Goal: Task Accomplishment & Management: Use online tool/utility

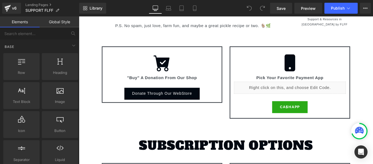
scroll to position [331, 0]
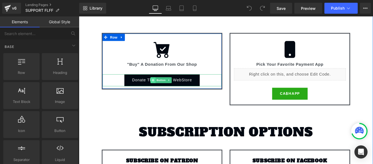
click at [164, 90] on span at bounding box center [162, 88] width 6 height 7
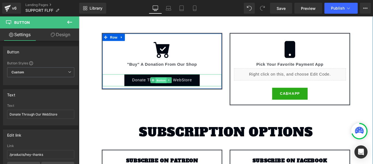
click at [170, 87] on span "Button" at bounding box center [171, 88] width 13 height 7
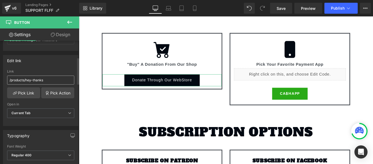
scroll to position [76, 0]
click at [42, 82] on input "/products/hey-thanks" at bounding box center [40, 78] width 67 height 9
click at [45, 81] on input "/products/hey-thanks" at bounding box center [40, 78] width 67 height 9
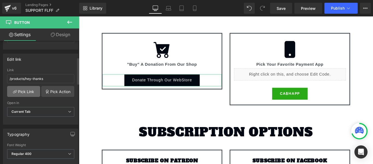
click at [35, 90] on link "Pick Link" at bounding box center [23, 91] width 33 height 11
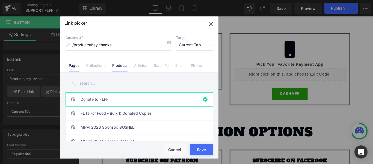
click at [72, 67] on link "Pages" at bounding box center [74, 67] width 11 height 8
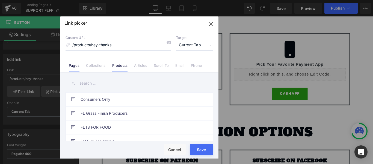
click at [122, 66] on link "Products" at bounding box center [120, 67] width 16 height 8
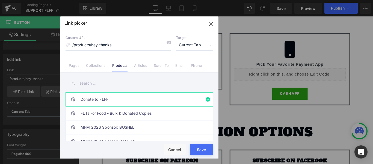
click at [106, 97] on link "Donate to FLFF" at bounding box center [141, 99] width 120 height 14
click at [105, 113] on link "FL Is For Food - Bulk & Donated Copies" at bounding box center [141, 113] width 120 height 14
click at [104, 99] on link "Donate to FLFF" at bounding box center [141, 99] width 120 height 14
click at [197, 148] on button "Save" at bounding box center [201, 149] width 23 height 11
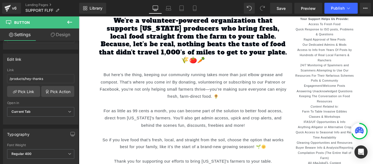
scroll to position [135, 0]
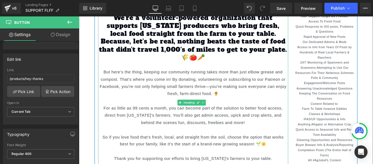
click at [190, 93] on div "But here’s the thing, keeping our community running takes more than just elbow …" at bounding box center [208, 91] width 214 height 32
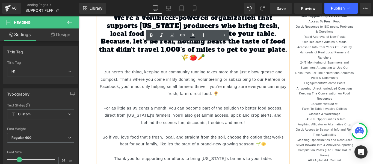
click at [104, 78] on div "But here’s the thing, keeping our community running takes more than just elbow …" at bounding box center [208, 91] width 214 height 32
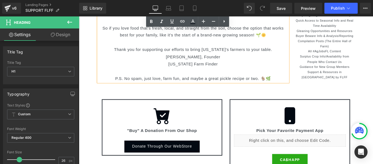
scroll to position [260, 0]
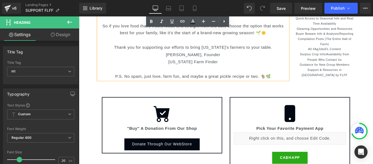
click at [230, 77] on div at bounding box center [208, 75] width 214 height 8
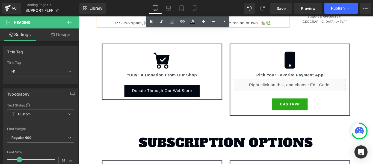
scroll to position [340, 0]
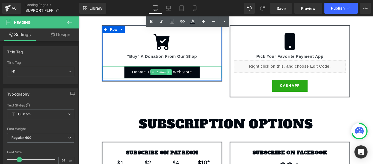
click at [178, 79] on link at bounding box center [181, 79] width 6 height 7
click at [184, 79] on icon at bounding box center [183, 78] width 3 height 3
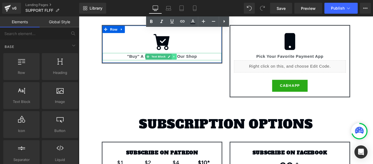
click at [187, 61] on icon at bounding box center [186, 61] width 3 height 3
click at [189, 61] on icon at bounding box center [188, 61] width 3 height 3
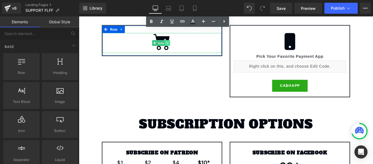
click at [178, 46] on icon at bounding box center [178, 46] width 1 height 2
click at [181, 48] on link at bounding box center [182, 46] width 6 height 7
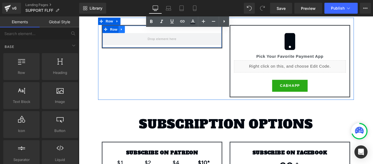
click at [128, 32] on icon at bounding box center [127, 31] width 4 height 4
click at [143, 32] on link at bounding box center [141, 31] width 7 height 8
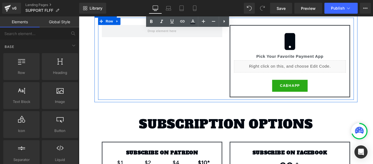
click at [241, 48] on div "Icon Pick Your Favorite Payment App Text Block Liquid CA$HAPP Button Row Row" at bounding box center [244, 64] width 287 height 92
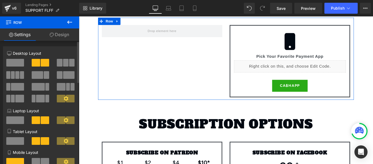
click at [13, 61] on span at bounding box center [15, 63] width 18 height 8
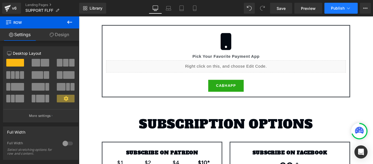
click at [339, 10] on button "Publish" at bounding box center [340, 8] width 33 height 11
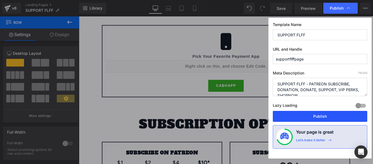
click at [322, 115] on button "Publish" at bounding box center [320, 116] width 94 height 11
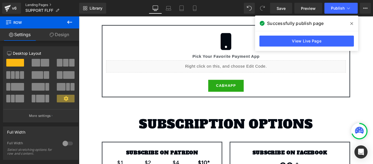
click at [33, 6] on link "Landing Pages" at bounding box center [52, 5] width 54 height 4
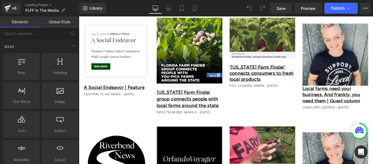
scroll to position [498, 0]
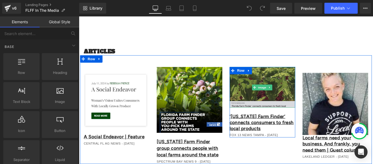
click at [281, 83] on img at bounding box center [285, 96] width 74 height 46
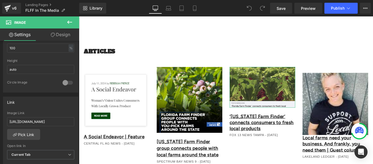
scroll to position [186, 0]
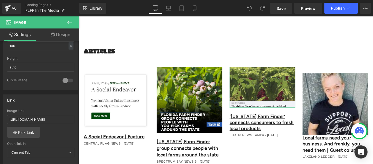
click at [77, 103] on b at bounding box center [78, 104] width 2 height 31
click at [61, 118] on input "https://seal-commerce-asia.myshopify.com/pages/untitled-feb-28-9-40-36" at bounding box center [40, 119] width 67 height 9
paste input "www.fox13news.com/news/florida-farm-finder-connects-consumers-to-fresh-local-pr…"
type input "https://www.fox13news.com/news/florida-farm-finder-connects-consumers-to-fresh-…"
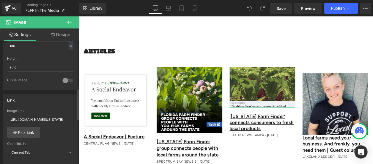
click at [68, 152] on icon at bounding box center [69, 151] width 3 height 3
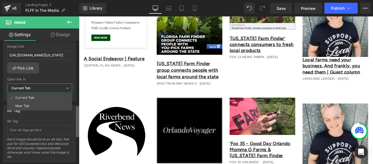
scroll to position [253, 0]
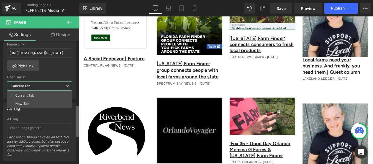
click at [78, 120] on b at bounding box center [77, 121] width 3 height 31
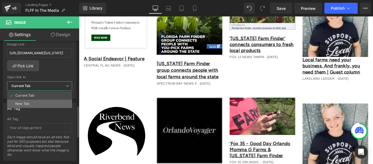
click at [45, 103] on li "New Tab" at bounding box center [39, 103] width 65 height 8
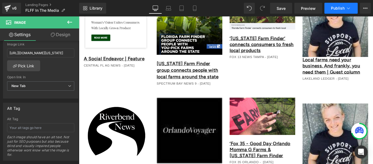
click at [342, 10] on span "Publish" at bounding box center [338, 8] width 14 height 4
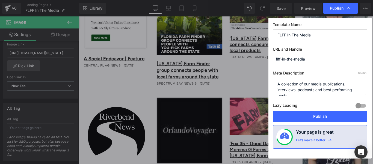
click at [342, 10] on span "Publish" at bounding box center [337, 8] width 14 height 5
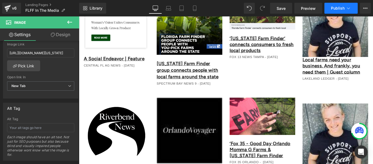
click at [342, 10] on span "Publish" at bounding box center [338, 8] width 14 height 4
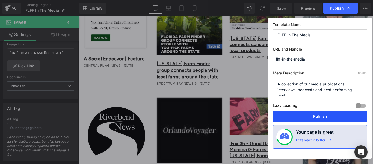
click at [323, 117] on button "Publish" at bounding box center [320, 116] width 94 height 11
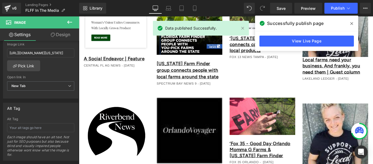
click at [352, 22] on icon at bounding box center [351, 23] width 3 height 4
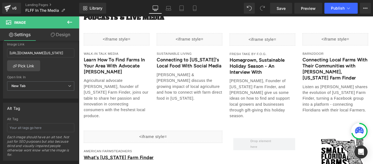
scroll to position [297, 0]
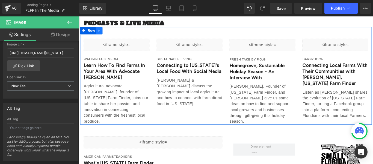
click at [101, 31] on icon at bounding box center [101, 32] width 1 height 2
click at [107, 32] on icon at bounding box center [109, 32] width 4 height 4
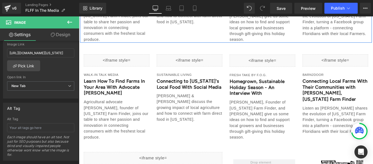
scroll to position [389, 0]
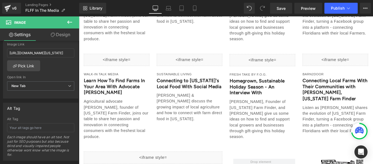
click at [115, 59] on div "Liquid" at bounding box center [121, 65] width 74 height 14
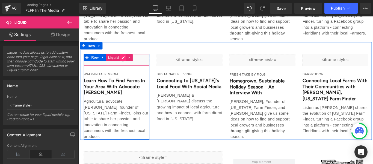
click at [125, 58] on div "Liquid" at bounding box center [121, 65] width 74 height 14
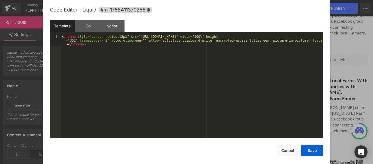
click at [99, 37] on div "< iframe style = "border-radius:12px" src = "https://open.spotify.com/embed/epi…" at bounding box center [192, 98] width 262 height 126
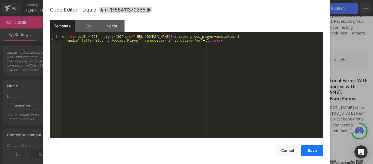
click at [313, 152] on button "Save" at bounding box center [312, 150] width 22 height 11
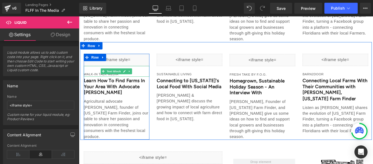
click at [92, 78] on p "WALK-IN TALK MEDIA" at bounding box center [121, 80] width 74 height 5
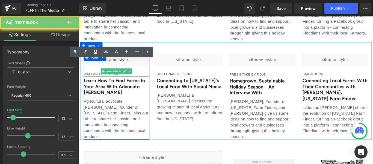
click at [92, 78] on p "WALK-IN TALK MEDIA" at bounding box center [121, 80] width 74 height 5
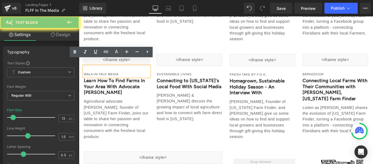
click at [92, 78] on p "WALK-IN TALK MEDIA" at bounding box center [121, 80] width 74 height 5
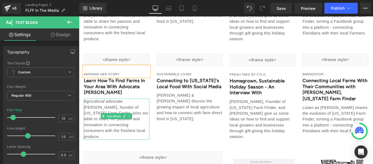
click at [119, 109] on p "Agricultural advocate Jillian Childs, founder of Florida Farm Finder, joins our…" at bounding box center [121, 131] width 74 height 46
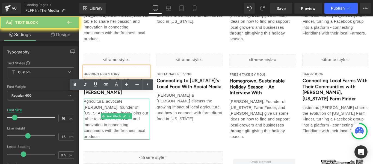
click at [119, 109] on p "Agricultural advocate Jillian Childs, founder of Florida Farm Finder, joins our…" at bounding box center [121, 131] width 74 height 46
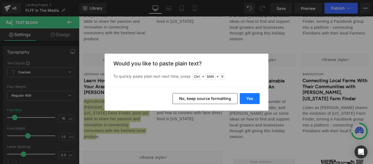
click at [249, 99] on button "Yes" at bounding box center [250, 98] width 20 height 11
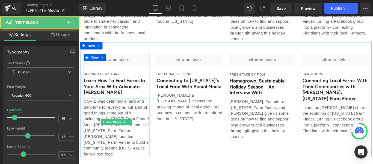
click at [115, 119] on p "COVID was definitely a hard and dark time for everyone, but a lot of good thing…" at bounding box center [121, 141] width 74 height 66
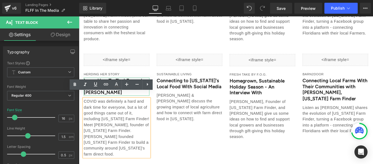
click at [99, 85] on h1 "Learn How To Find Farms In Your Area With Advocate Jillian Childs" at bounding box center [121, 95] width 74 height 20
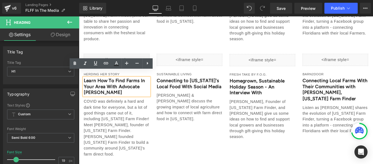
paste div
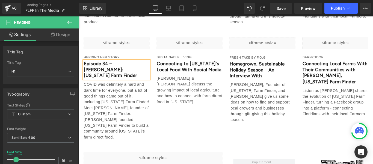
scroll to position [396, 0]
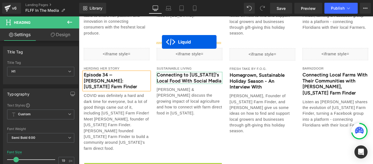
drag, startPoint x: 146, startPoint y: 157, endPoint x: 172, endPoint y: 45, distance: 115.0
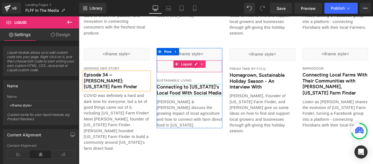
click at [217, 68] on icon at bounding box center [218, 70] width 4 height 4
click at [219, 68] on icon at bounding box center [221, 70] width 4 height 4
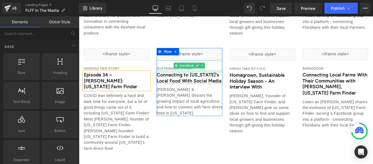
click at [171, 72] on p "SUSTAINABLE LIVING" at bounding box center [203, 74] width 74 height 5
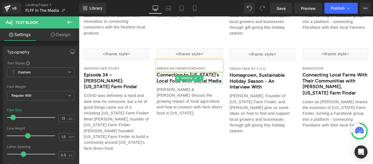
click at [181, 86] on h1 "Connecting to Florida's Local Food With Social Media" at bounding box center [203, 85] width 74 height 13
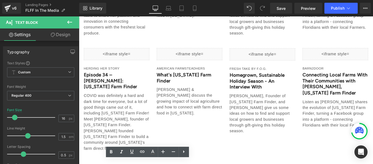
copy p "Have you heard of Florida Farm Finder? If not, you should go look them up now t…"
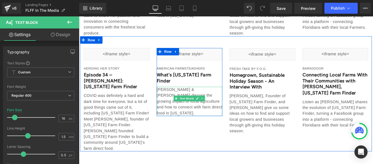
click at [205, 99] on p "Anni Ellis & Jillian Childs discuss the growing impact of local agriculture and…" at bounding box center [203, 111] width 74 height 33
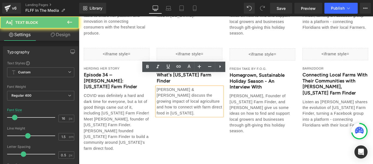
click at [205, 99] on p "Anni Ellis & Jillian Childs discuss the growing impact of local agriculture and…" at bounding box center [203, 111] width 74 height 33
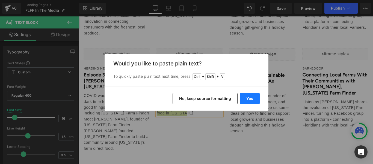
click at [250, 103] on button "Yes" at bounding box center [250, 98] width 20 height 11
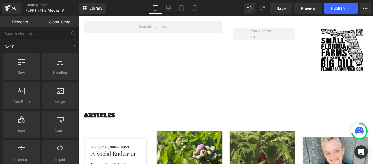
scroll to position [499, 0]
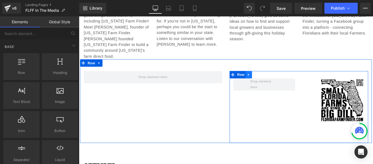
click at [269, 81] on icon at bounding box center [269, 82] width 1 height 2
click at [282, 78] on link at bounding box center [283, 82] width 7 height 8
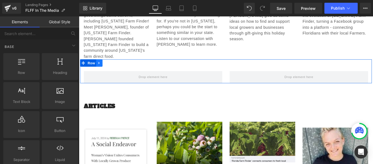
click at [102, 67] on icon at bounding box center [102, 69] width 4 height 4
click at [116, 67] on icon at bounding box center [116, 69] width 4 height 4
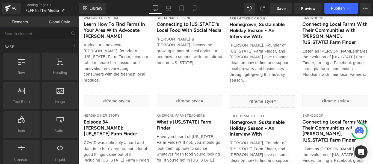
scroll to position [340, 0]
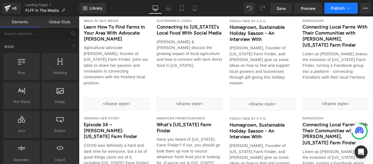
click at [341, 11] on button "Publish" at bounding box center [340, 8] width 33 height 11
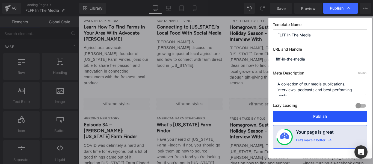
click at [327, 112] on button "Publish" at bounding box center [320, 116] width 94 height 11
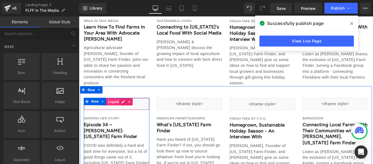
click at [119, 108] on span "Liquid" at bounding box center [117, 112] width 15 height 8
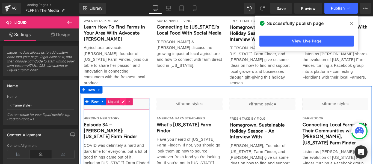
click at [128, 108] on div "Liquid" at bounding box center [121, 115] width 74 height 14
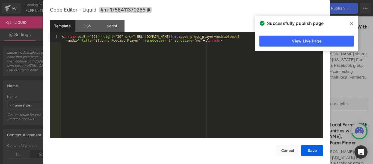
click at [153, 68] on div "< iframe width = "320" height = "30" src = "https://herding-her-story.blubrry.n…" at bounding box center [192, 94] width 262 height 119
click at [126, 54] on div "< iframe width = "320" height = "30" src = "https://herding-her-story.blubrry.n…" at bounding box center [192, 94] width 262 height 119
click at [353, 22] on icon at bounding box center [351, 23] width 3 height 4
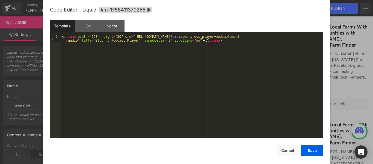
click at [109, 50] on div "< iframe width = "320" height = "30" src = "https://herding-her-story.blubrry.n…" at bounding box center [192, 94] width 262 height 119
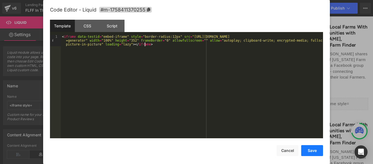
click at [313, 152] on button "Save" at bounding box center [312, 150] width 22 height 11
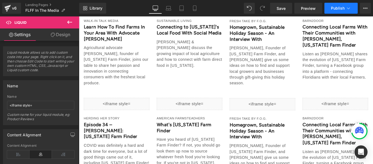
click at [333, 9] on span "Publish" at bounding box center [338, 8] width 14 height 4
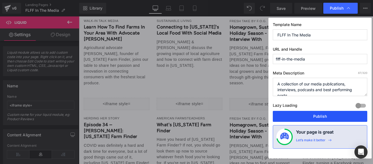
click at [317, 115] on button "Publish" at bounding box center [320, 116] width 94 height 11
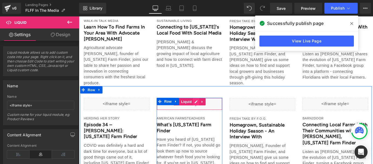
click at [209, 108] on div "Liquid" at bounding box center [203, 115] width 74 height 14
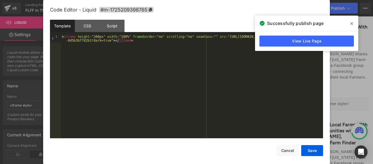
click at [354, 20] on span at bounding box center [351, 23] width 9 height 9
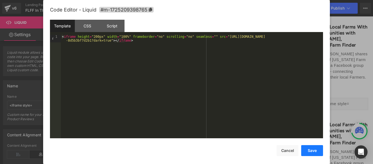
click at [314, 149] on button "Save" at bounding box center [312, 150] width 22 height 11
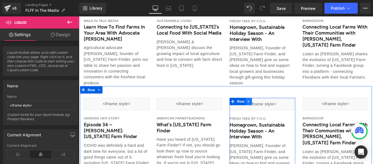
click at [270, 110] on icon at bounding box center [270, 112] width 4 height 4
click at [282, 110] on icon at bounding box center [284, 112] width 4 height 4
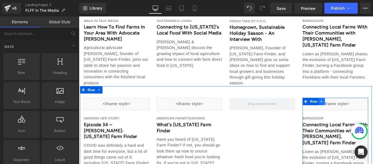
click at [351, 110] on icon at bounding box center [352, 112] width 4 height 4
click at [364, 110] on icon at bounding box center [366, 112] width 4 height 4
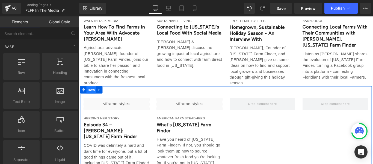
click at [89, 94] on span "Row" at bounding box center [92, 98] width 11 height 8
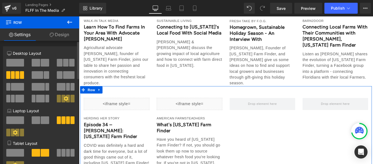
click at [60, 72] on span at bounding box center [59, 75] width 5 height 8
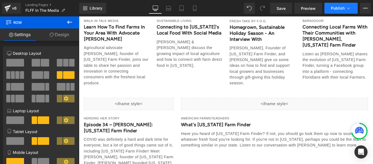
click at [340, 6] on span "Publish" at bounding box center [338, 8] width 14 height 4
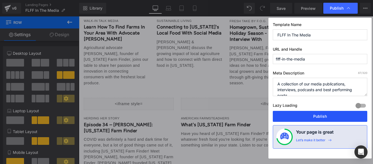
click at [320, 117] on button "Publish" at bounding box center [320, 116] width 94 height 11
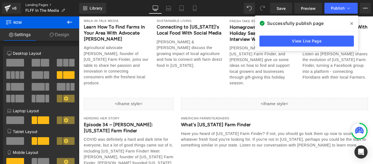
click at [32, 5] on link "Landing Pages" at bounding box center [52, 5] width 54 height 4
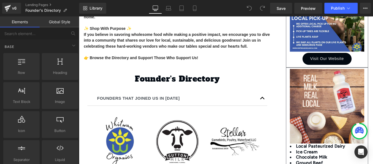
scroll to position [165, 0]
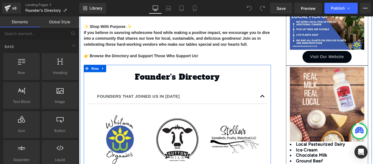
drag, startPoint x: 232, startPoint y: 81, endPoint x: 234, endPoint y: 86, distance: 5.3
click at [232, 81] on h1 "Founder's Directory" at bounding box center [189, 84] width 202 height 11
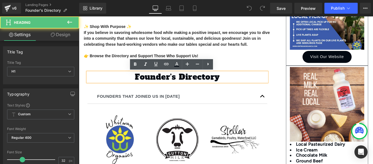
click at [234, 86] on h1 "Founder's Directory" at bounding box center [189, 84] width 202 height 11
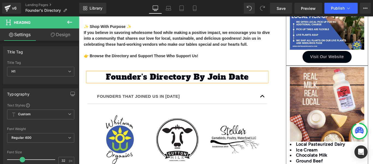
click at [299, 79] on div "Separator THANK YOU SPONSORS Heading Image Image Visit Our Website Button Row I…" at bounding box center [353, 103] width 109 height 359
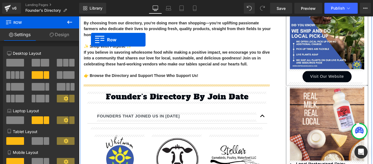
scroll to position [132, 0]
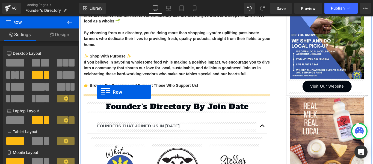
drag, startPoint x: 85, startPoint y: 74, endPoint x: 99, endPoint y: 101, distance: 29.9
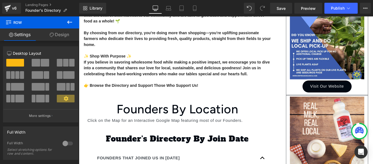
scroll to position [147, 0]
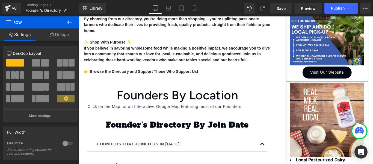
click at [69, 23] on icon at bounding box center [69, 22] width 7 height 7
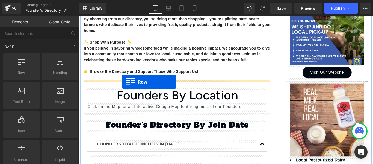
drag, startPoint x: 98, startPoint y: 88, endPoint x: 127, endPoint y: 90, distance: 29.3
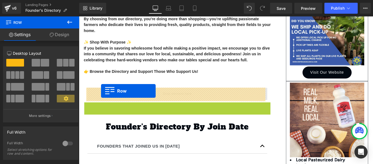
drag, startPoint x: 85, startPoint y: 118, endPoint x: 104, endPoint y: 100, distance: 25.5
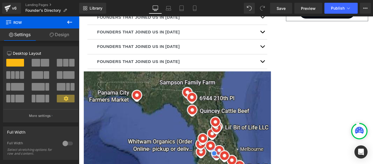
scroll to position [460, 0]
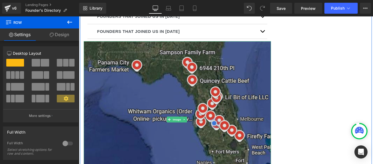
click at [126, 87] on img at bounding box center [189, 131] width 210 height 175
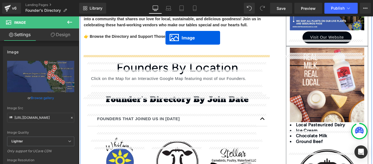
scroll to position [176, 0]
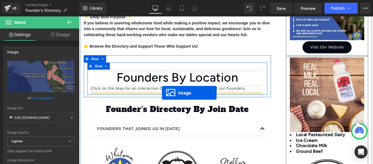
drag, startPoint x: 178, startPoint y: 126, endPoint x: 172, endPoint y: 102, distance: 25.0
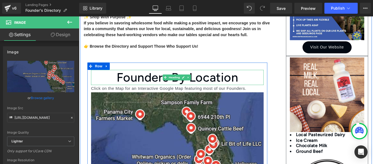
click at [199, 90] on h1 "Founders By Location" at bounding box center [190, 84] width 194 height 17
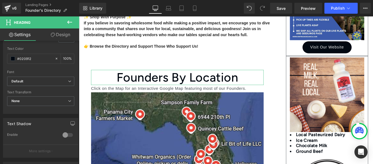
scroll to position [156, 0]
click at [77, 117] on b at bounding box center [78, 110] width 2 height 39
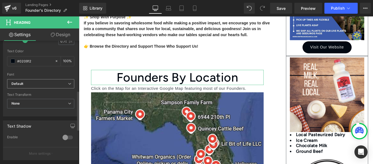
click at [68, 84] on icon at bounding box center [69, 83] width 3 height 3
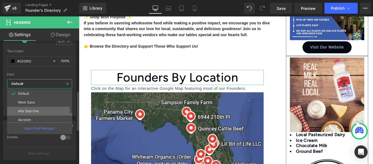
click at [28, 111] on p "Alfa Slab One" at bounding box center [28, 111] width 21 height 4
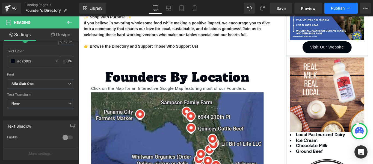
click at [346, 7] on icon at bounding box center [348, 7] width 5 height 5
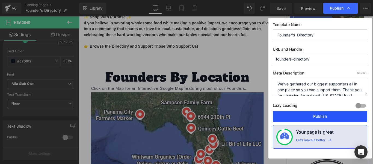
click at [314, 116] on button "Publish" at bounding box center [320, 116] width 94 height 11
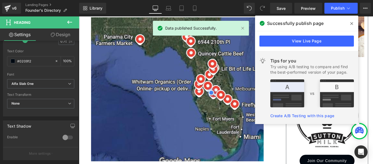
scroll to position [249, 0]
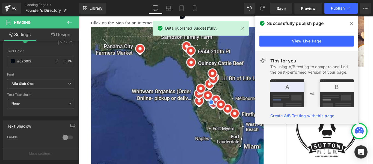
click at [352, 24] on icon at bounding box center [351, 23] width 3 height 3
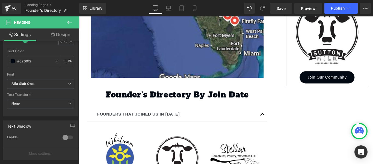
scroll to position [344, 0]
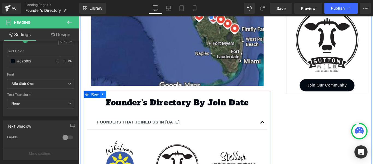
click at [106, 103] on icon at bounding box center [106, 104] width 4 height 4
click at [113, 102] on icon at bounding box center [113, 104] width 4 height 4
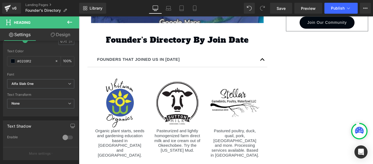
scroll to position [417, 0]
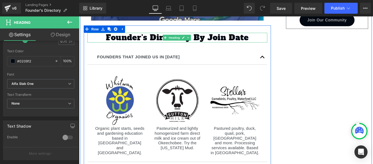
click at [236, 40] on h1 "Founder's Directory By Join Date" at bounding box center [189, 40] width 202 height 11
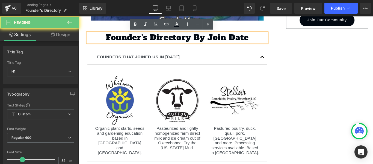
click at [236, 40] on h1 "Founder's Directory By Join Date" at bounding box center [189, 40] width 202 height 11
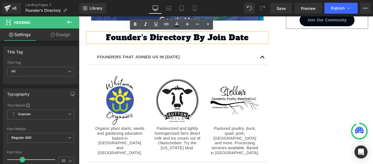
drag, startPoint x: 270, startPoint y: 40, endPoint x: 222, endPoint y: 38, distance: 47.9
click at [222, 38] on h1 "Founder's Directory By Join Date" at bounding box center [189, 40] width 202 height 11
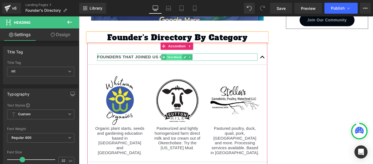
click at [180, 62] on span "Text Block" at bounding box center [186, 62] width 18 height 7
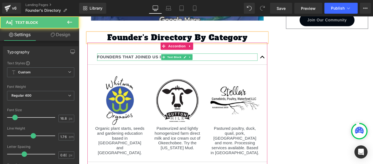
click at [164, 62] on strong "FOUNDERS THAT JOINED US IN [DATE]" at bounding box center [145, 61] width 93 height 5
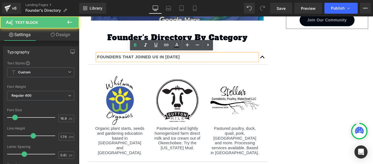
click at [164, 62] on strong "FOUNDERS THAT JOINED US IN [DATE]" at bounding box center [145, 61] width 93 height 5
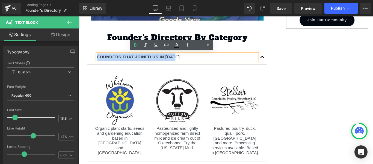
drag, startPoint x: 186, startPoint y: 60, endPoint x: 99, endPoint y: 61, distance: 87.1
click at [99, 61] on p "FOUNDERS THAT JOINED US IN [DATE]" at bounding box center [189, 62] width 180 height 8
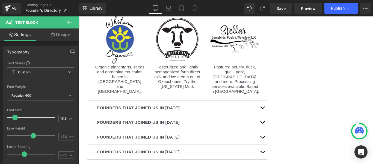
scroll to position [491, 0]
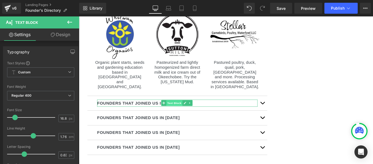
click at [183, 110] on span "Text Block" at bounding box center [186, 113] width 18 height 7
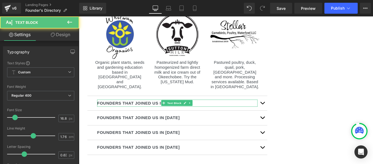
click at [143, 111] on strong "FOUNDERS THAT JOINED US IN [DATE]" at bounding box center [145, 113] width 93 height 5
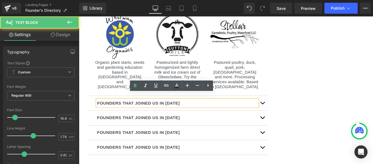
click at [141, 111] on strong "FOUNDERS THAT JOINED US IN [DATE]" at bounding box center [145, 113] width 93 height 5
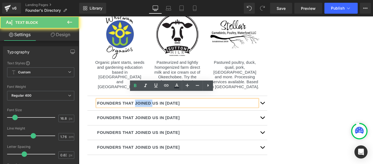
click at [141, 111] on strong "FOUNDERS THAT JOINED US IN [DATE]" at bounding box center [145, 113] width 93 height 5
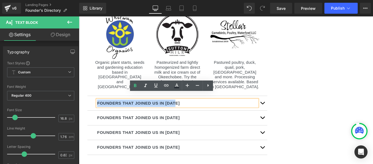
click at [141, 111] on strong "FOUNDERS THAT JOINED US IN [DATE]" at bounding box center [145, 113] width 93 height 5
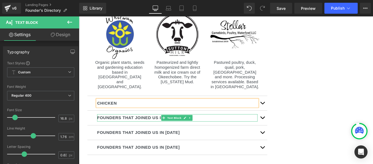
click at [140, 127] on strong "FOUNDERS THAT JOINED US IN [DATE]" at bounding box center [145, 129] width 93 height 5
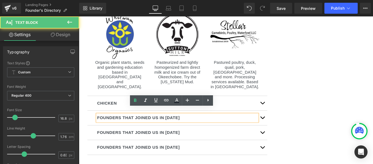
click at [140, 127] on strong "FOUNDERS THAT JOINED US IN [DATE]" at bounding box center [145, 129] width 93 height 5
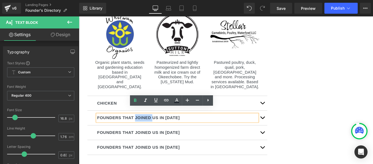
click at [140, 127] on strong "FOUNDERS THAT JOINED US IN [DATE]" at bounding box center [145, 129] width 93 height 5
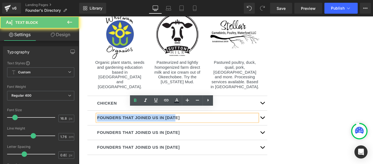
click at [140, 127] on strong "FOUNDERS THAT JOINED US IN [DATE]" at bounding box center [145, 129] width 93 height 5
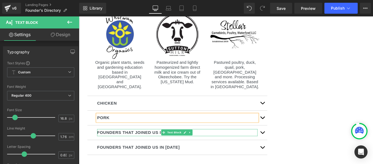
click at [141, 144] on strong "FOUNDERS THAT JOINED US IN [DATE]" at bounding box center [145, 146] width 93 height 5
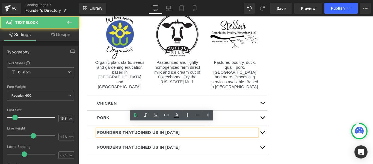
click at [141, 144] on strong "FOUNDERS THAT JOINED US IN [DATE]" at bounding box center [145, 146] width 93 height 5
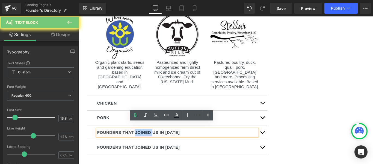
click at [141, 144] on strong "FOUNDERS THAT JOINED US IN [DATE]" at bounding box center [145, 146] width 93 height 5
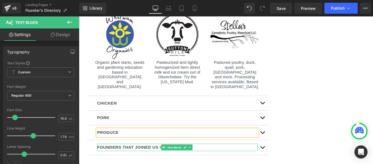
click at [141, 160] on strong "FOUNDERS THAT JOINED US IN [DATE]" at bounding box center [145, 162] width 93 height 5
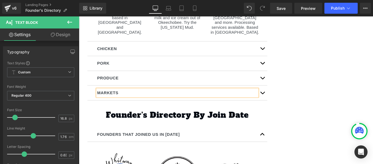
scroll to position [565, 0]
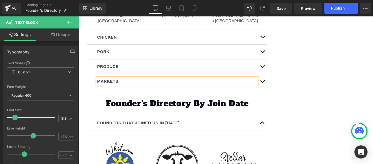
click at [146, 81] on div "MARKETS Text Block" at bounding box center [189, 89] width 202 height 17
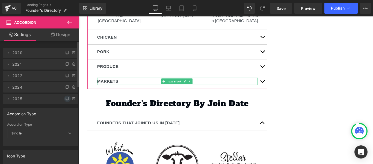
click at [65, 100] on icon at bounding box center [67, 98] width 4 height 4
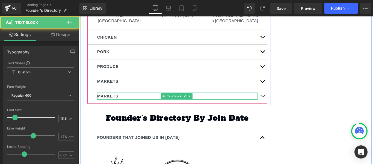
click at [120, 103] on strong "MARKETS" at bounding box center [111, 105] width 24 height 5
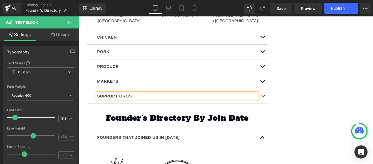
click at [88, 64] on div "PRODUCE Text Block" at bounding box center [189, 72] width 202 height 17
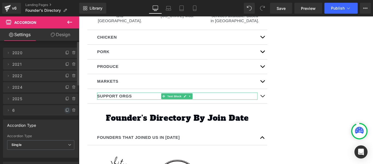
click at [66, 110] on icon at bounding box center [67, 109] width 2 height 3
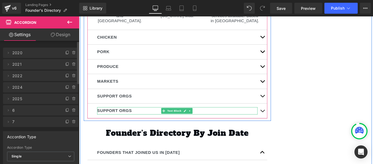
click at [121, 119] on strong "SUPPORT ORGS" at bounding box center [118, 121] width 39 height 5
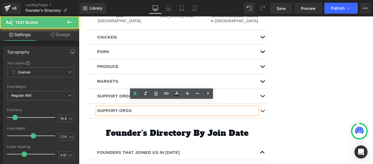
click at [121, 119] on strong "SUPPORT ORGS" at bounding box center [118, 121] width 39 height 5
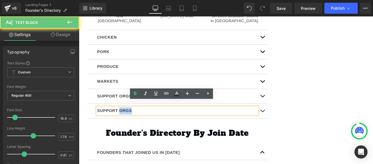
click at [121, 119] on strong "SUPPORT ORGS" at bounding box center [118, 121] width 39 height 5
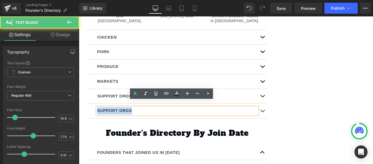
click at [121, 119] on strong "SUPPORT ORGS" at bounding box center [118, 121] width 39 height 5
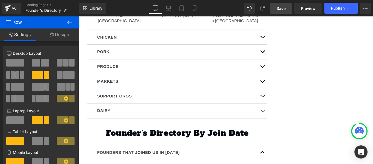
click at [279, 7] on span "Save" at bounding box center [281, 8] width 9 height 6
